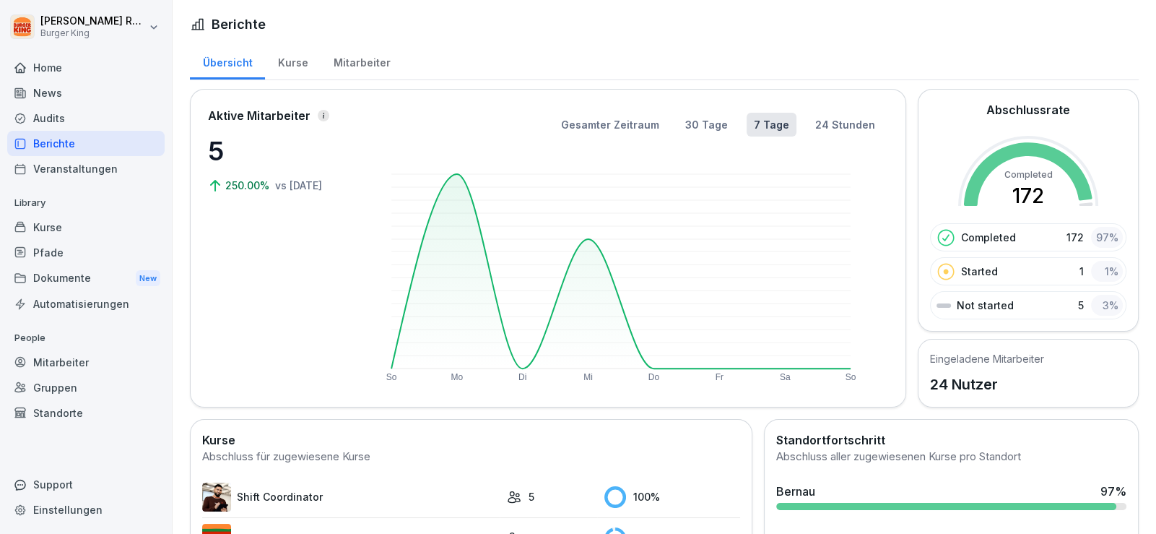
click at [390, 69] on div "Mitarbeiter" at bounding box center [362, 61] width 82 height 37
click at [360, 62] on div "Mitarbeiter" at bounding box center [362, 61] width 82 height 37
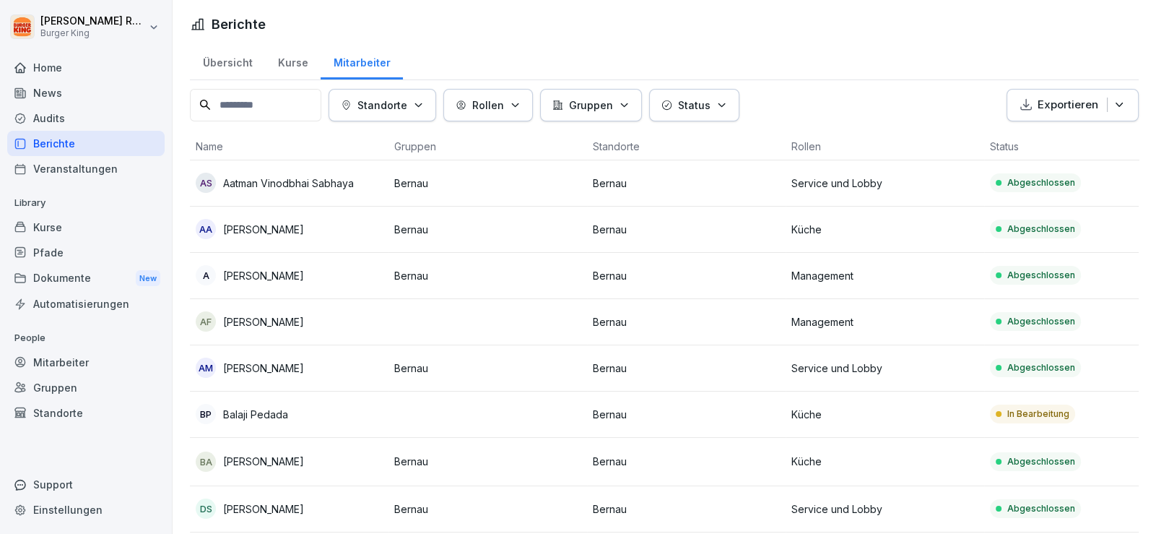
click at [282, 407] on p "Balaji Pedada" at bounding box center [255, 414] width 65 height 15
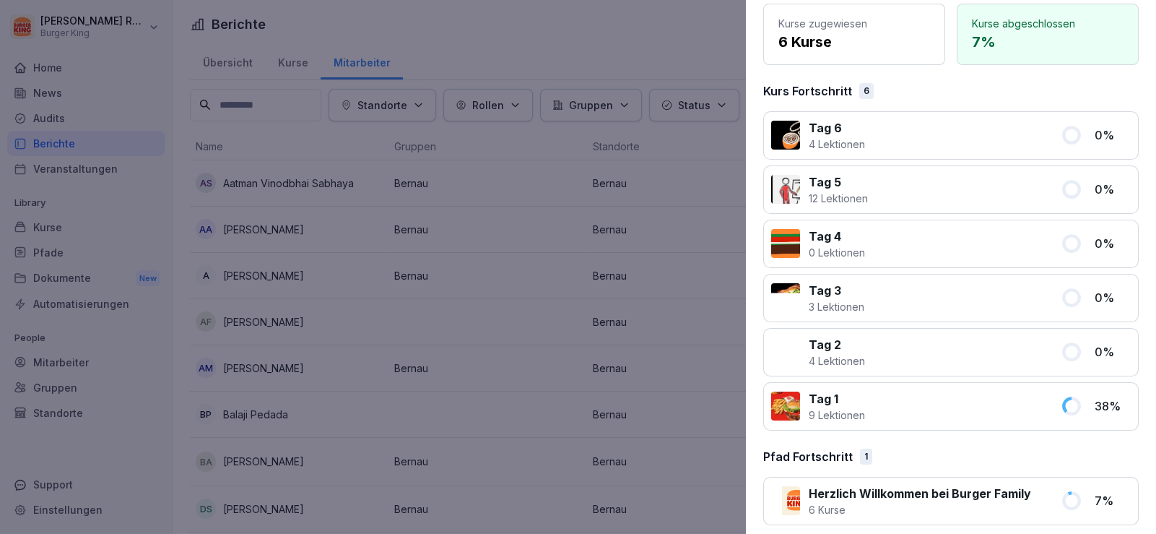
scroll to position [142, 0]
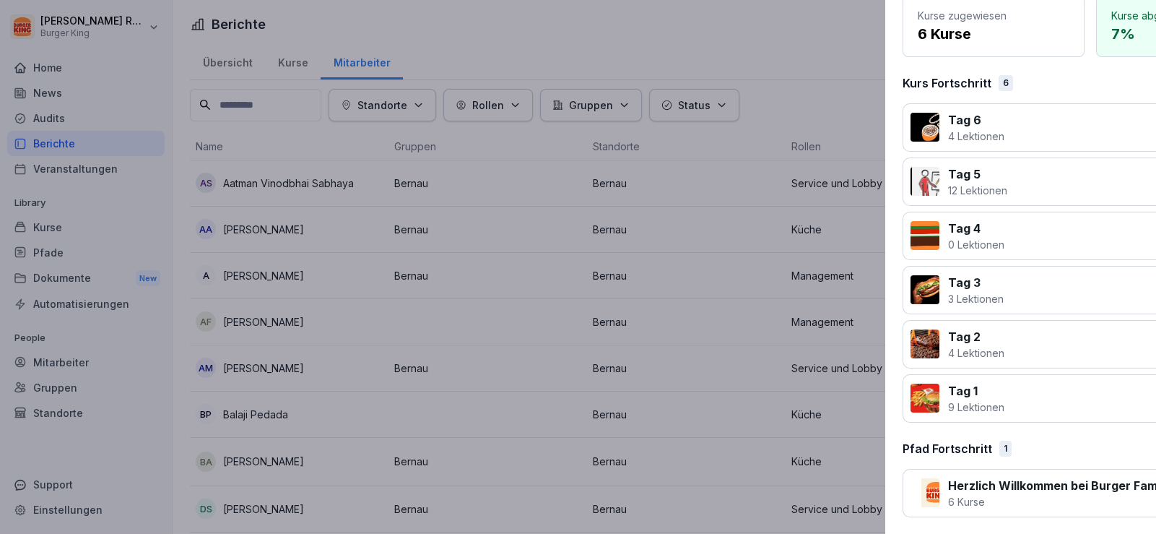
click at [18, 218] on div at bounding box center [578, 267] width 1156 height 534
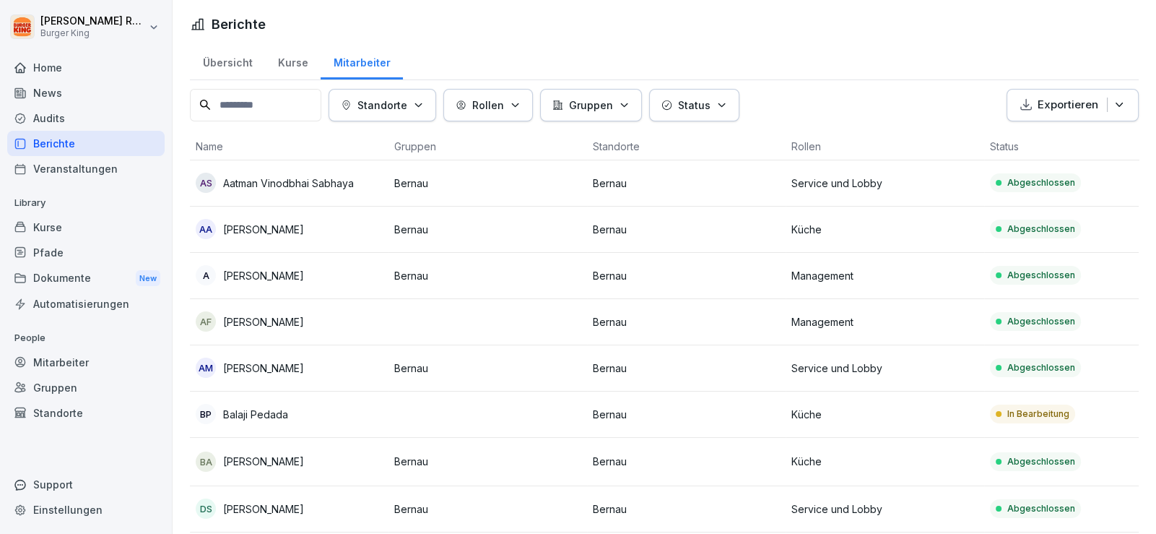
click at [60, 88] on div "News" at bounding box center [85, 92] width 157 height 25
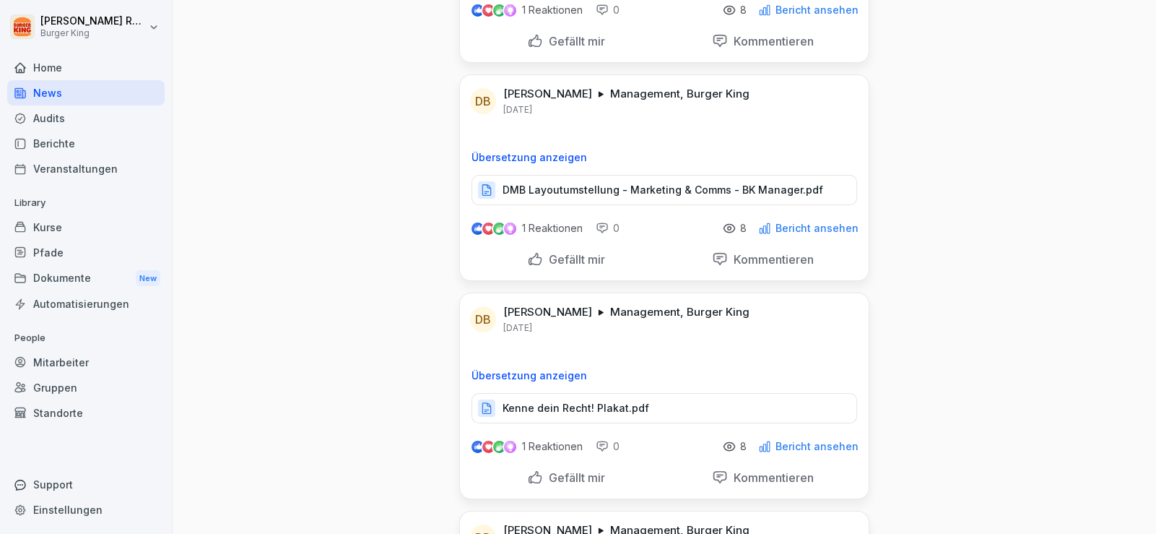
scroll to position [217, 0]
click at [573, 401] on p "Kenne dein Recht! Plakat.pdf" at bounding box center [576, 406] width 147 height 14
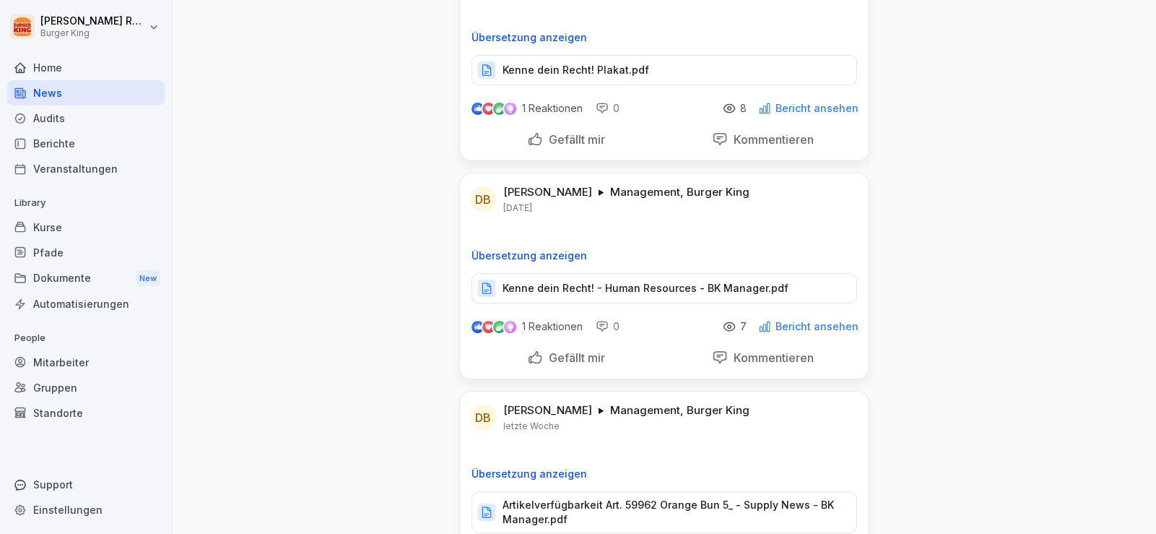
scroll to position [577, 0]
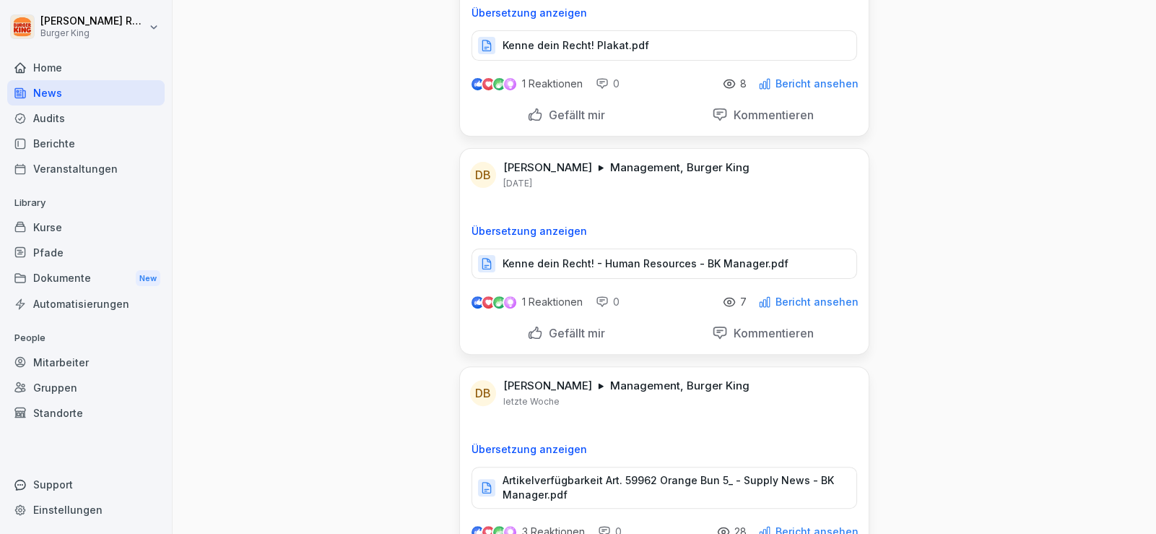
click at [628, 266] on p "Kenne dein Recht! - Human Resources - BK Manager.pdf" at bounding box center [646, 263] width 286 height 14
